Goal: Information Seeking & Learning: Compare options

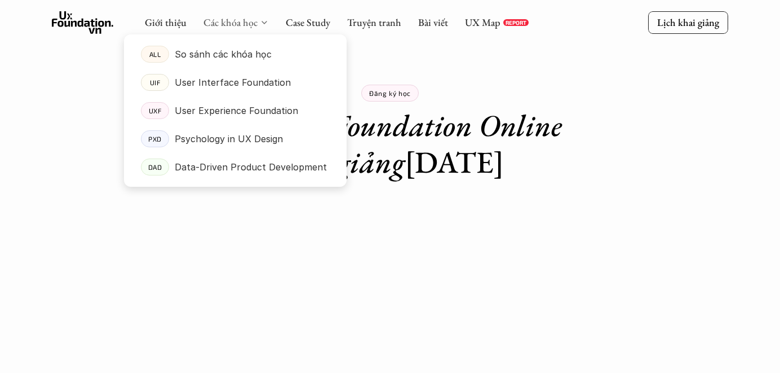
click at [254, 23] on link "Các khóa học" at bounding box center [230, 22] width 54 height 13
click at [237, 114] on p "User Experience Foundation" at bounding box center [236, 110] width 123 height 17
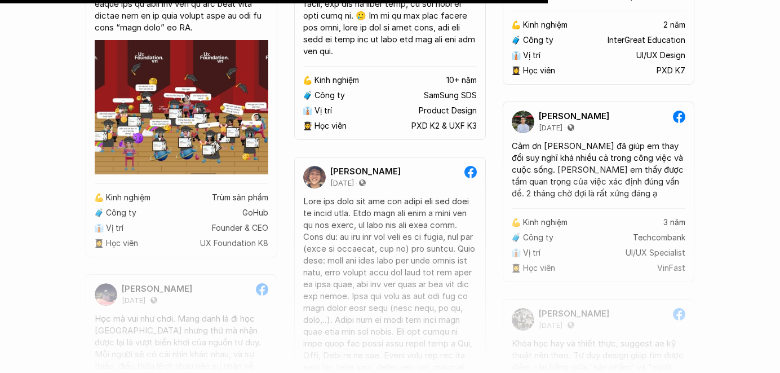
scroll to position [8807, 0]
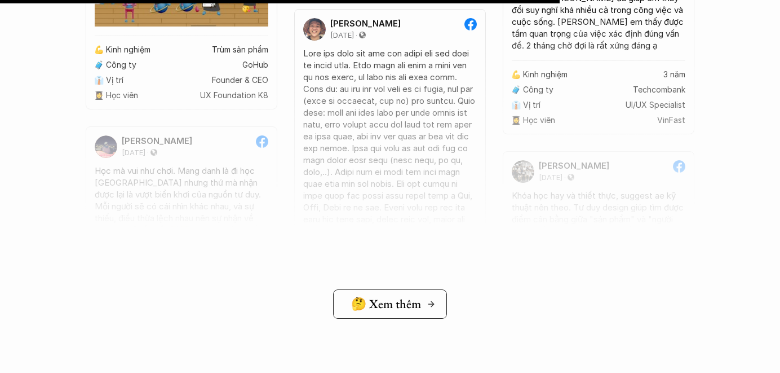
click at [398, 305] on h5 "🤔 Xem thêm" at bounding box center [386, 303] width 70 height 15
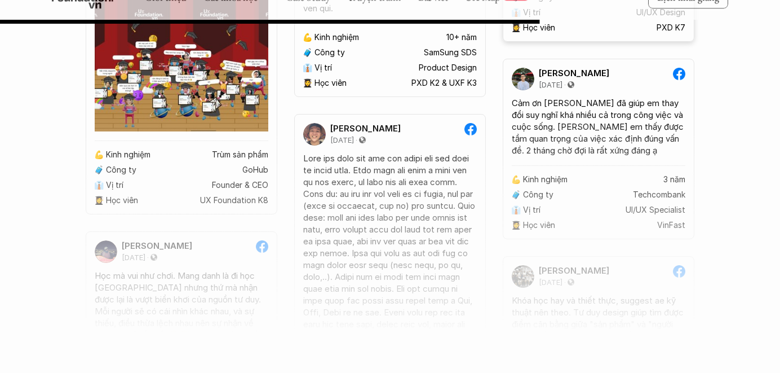
scroll to position [8494, 0]
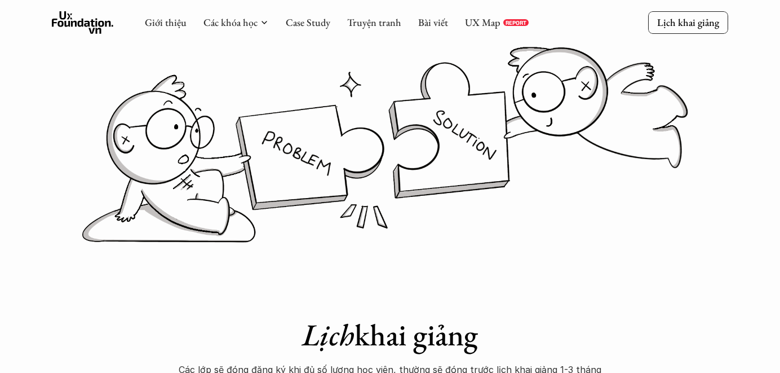
scroll to position [156, 0]
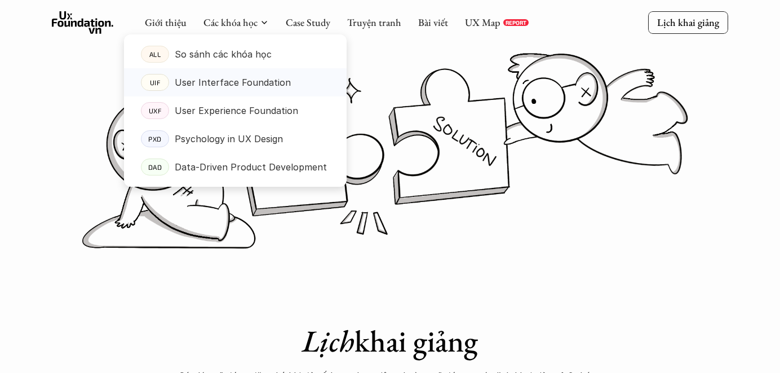
click at [247, 83] on p "User Interface Foundation" at bounding box center [233, 82] width 116 height 17
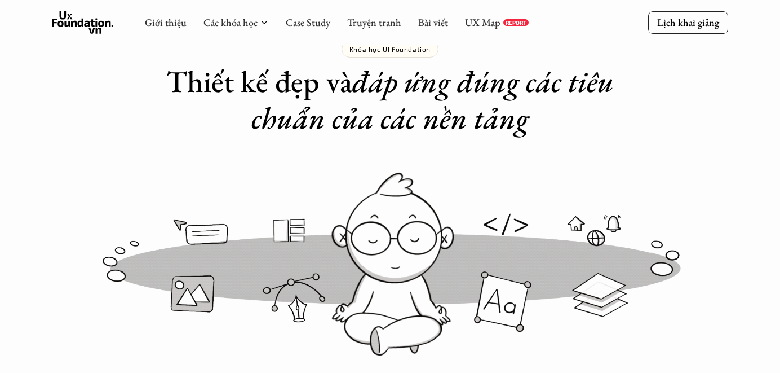
scroll to position [15, 0]
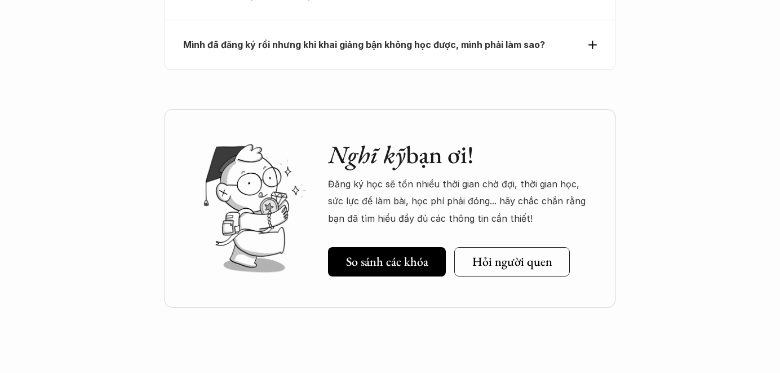
scroll to position [5293, 0]
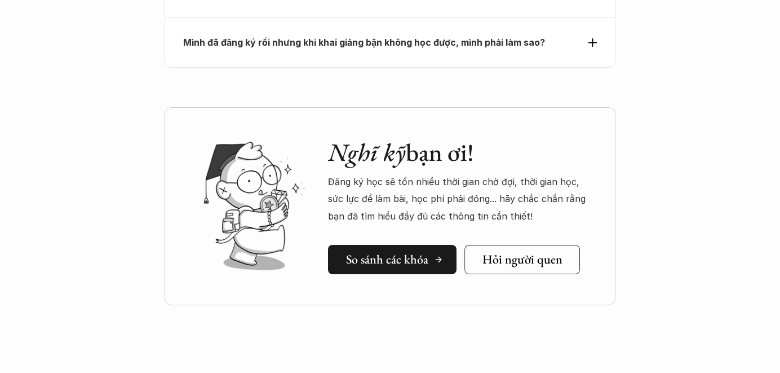
click at [399, 252] on h5 "So sánh các khóa" at bounding box center [387, 259] width 82 height 15
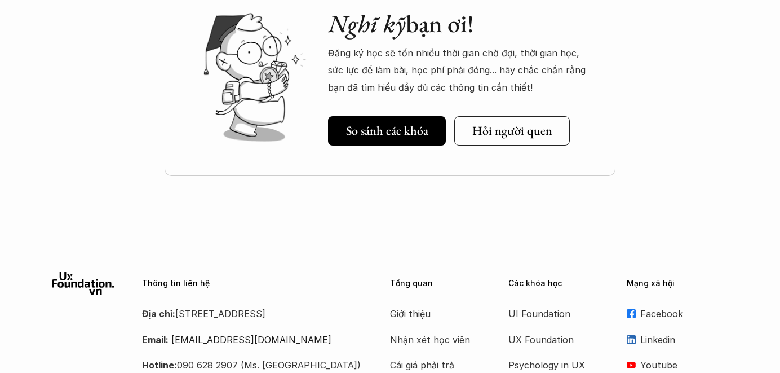
scroll to position [1704, 0]
